Goal: Task Accomplishment & Management: Manage account settings

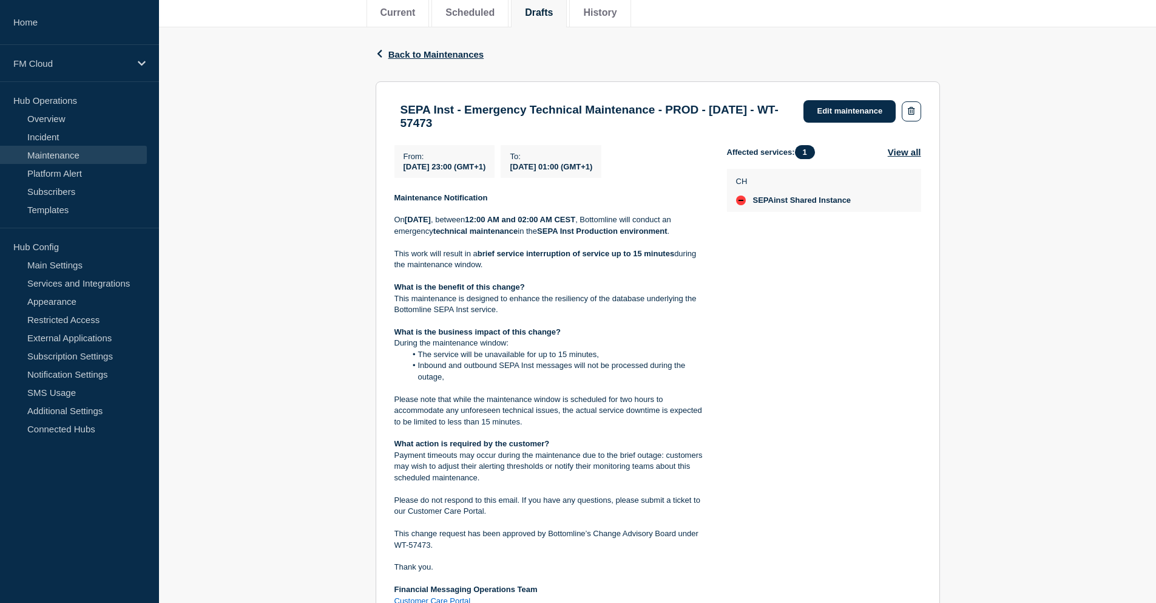
scroll to position [182, 0]
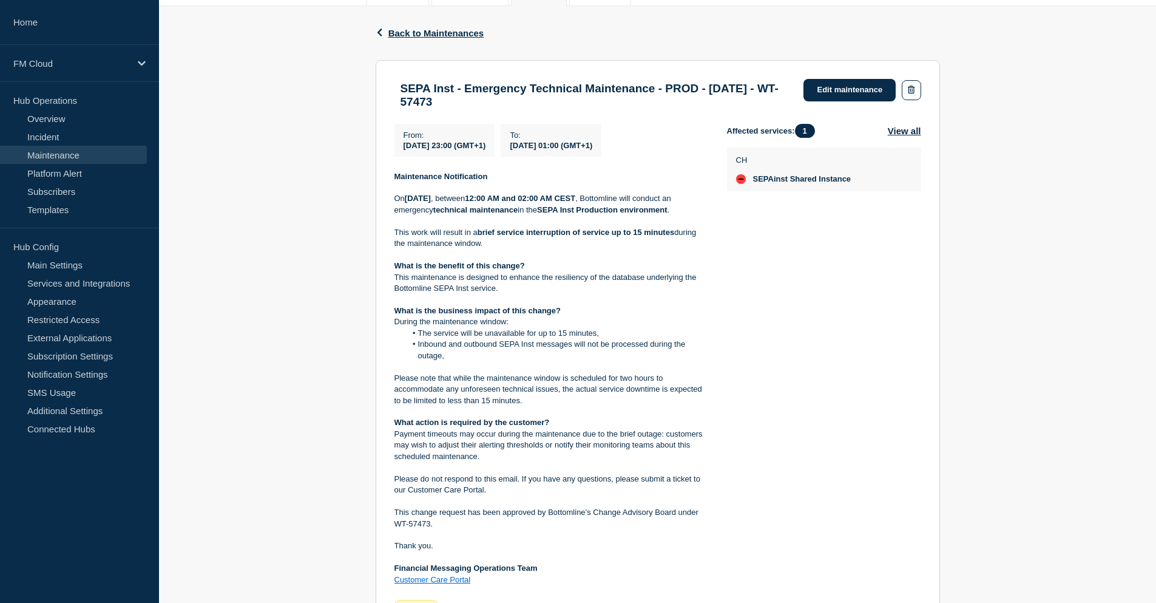
drag, startPoint x: 893, startPoint y: 349, endPoint x: 885, endPoint y: 352, distance: 8.5
click at [893, 348] on div "Affected services: 1 View all CH SEPAinst Shared Instance" at bounding box center [824, 372] width 194 height 496
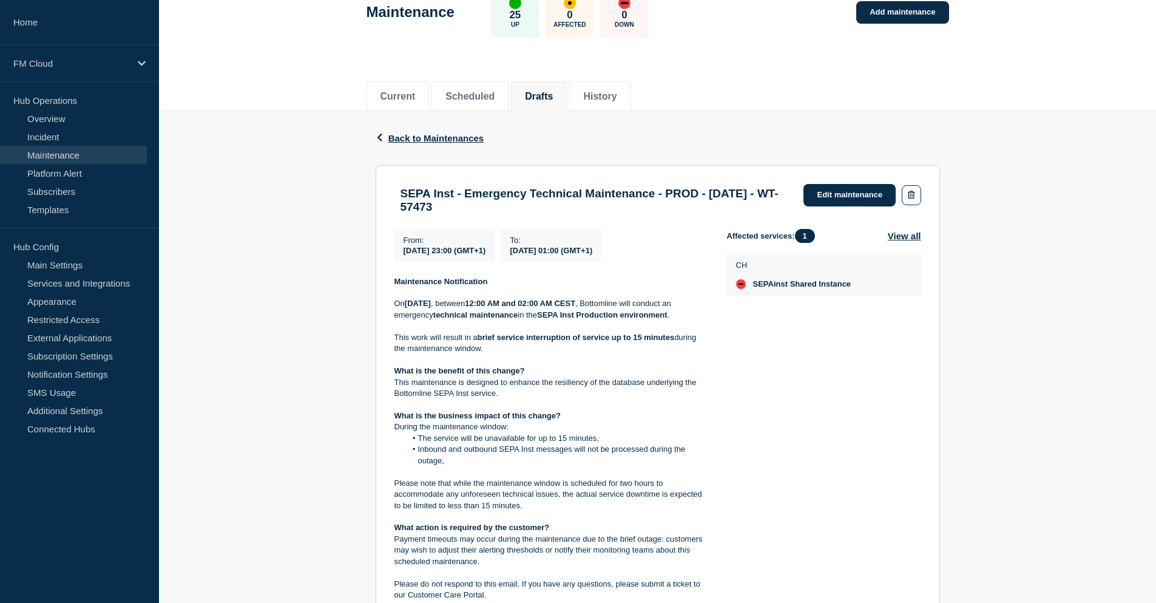
scroll to position [65, 0]
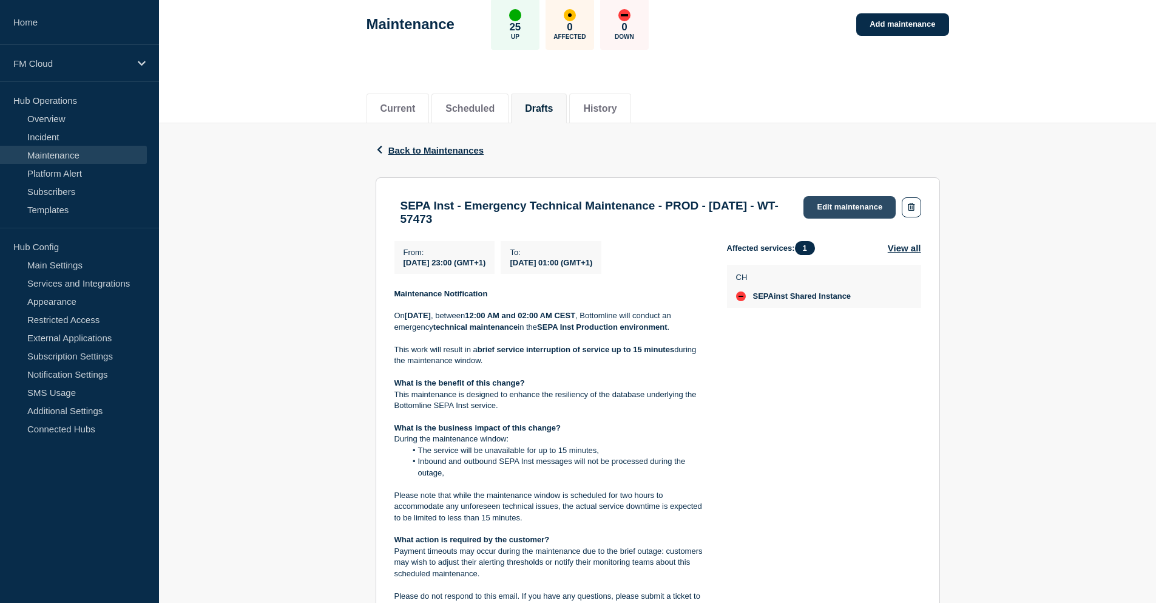
click at [841, 202] on link "Edit maintenance" at bounding box center [850, 207] width 92 height 22
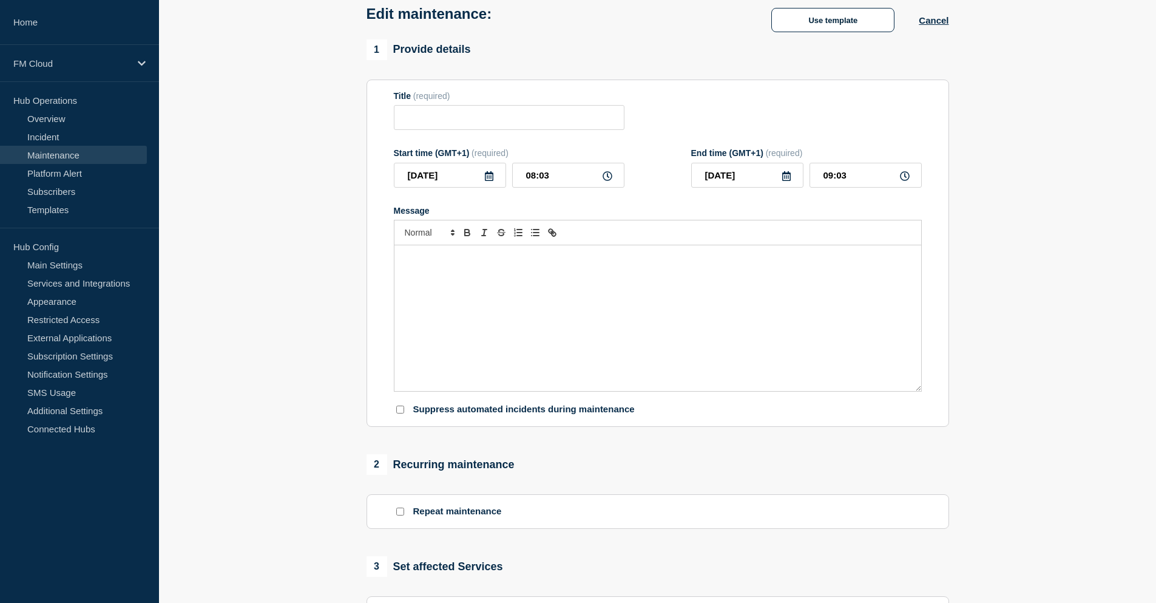
type input "SEPA Inst - Emergency Technical Maintenance - PROD - [DATE] - WT-57473"
type input "[DATE]"
type input "23:00"
type input "[DATE]"
type input "01:00"
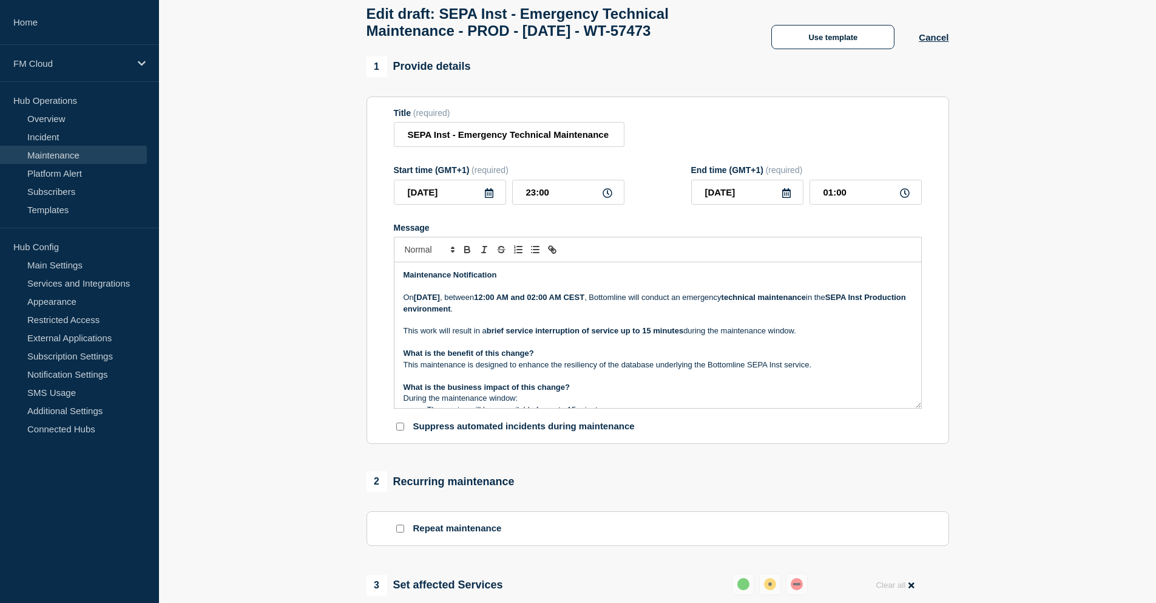
drag, startPoint x: 692, startPoint y: 36, endPoint x: 734, endPoint y: 36, distance: 41.9
click at [734, 36] on h1 "Edit draft: SEPA Inst - Emergency Technical Maintenance - PROD - [DATE] - WT-57…" at bounding box center [557, 22] width 381 height 34
copy h1 "57473"
click at [608, 325] on p "Message" at bounding box center [658, 319] width 509 height 11
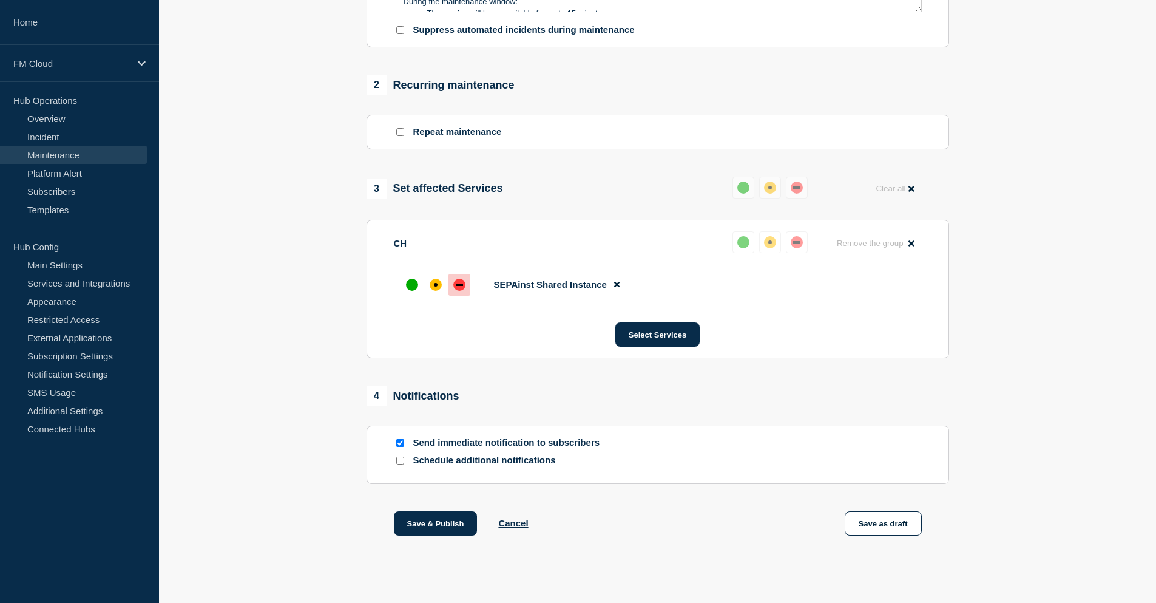
scroll to position [479, 0]
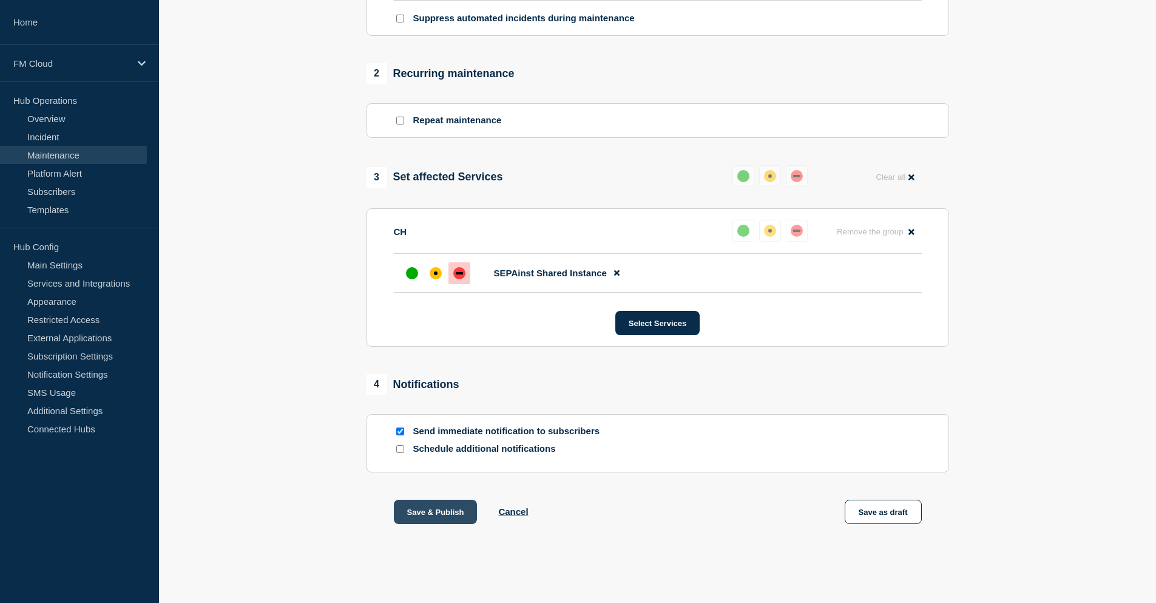
click at [450, 513] on button "Save & Publish" at bounding box center [436, 512] width 84 height 24
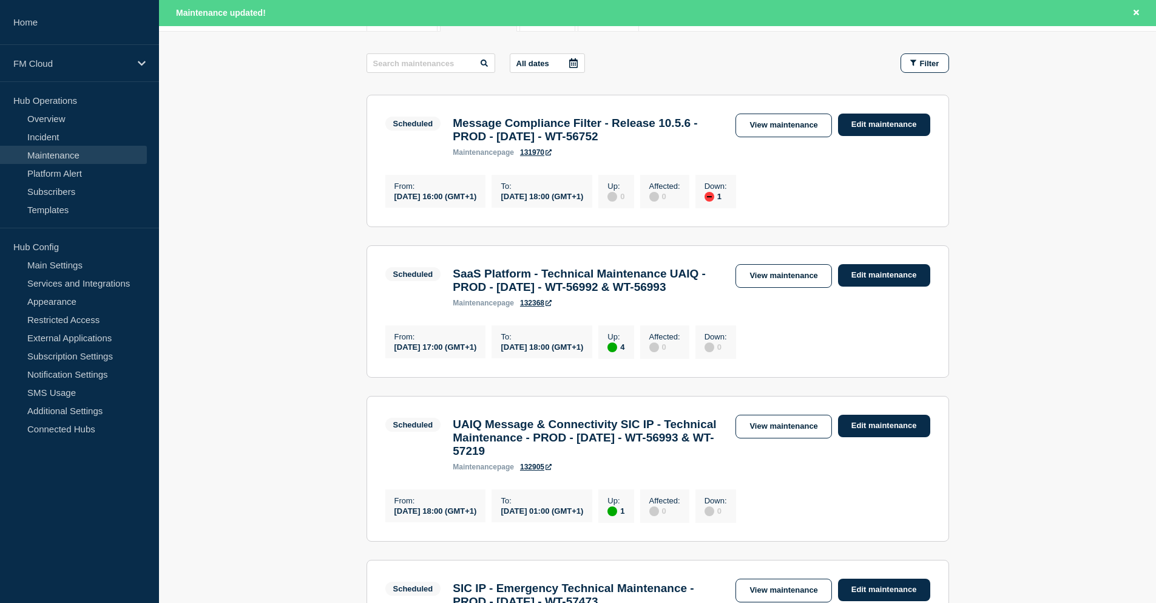
scroll to position [243, 0]
